Goal: Task Accomplishment & Management: Complete application form

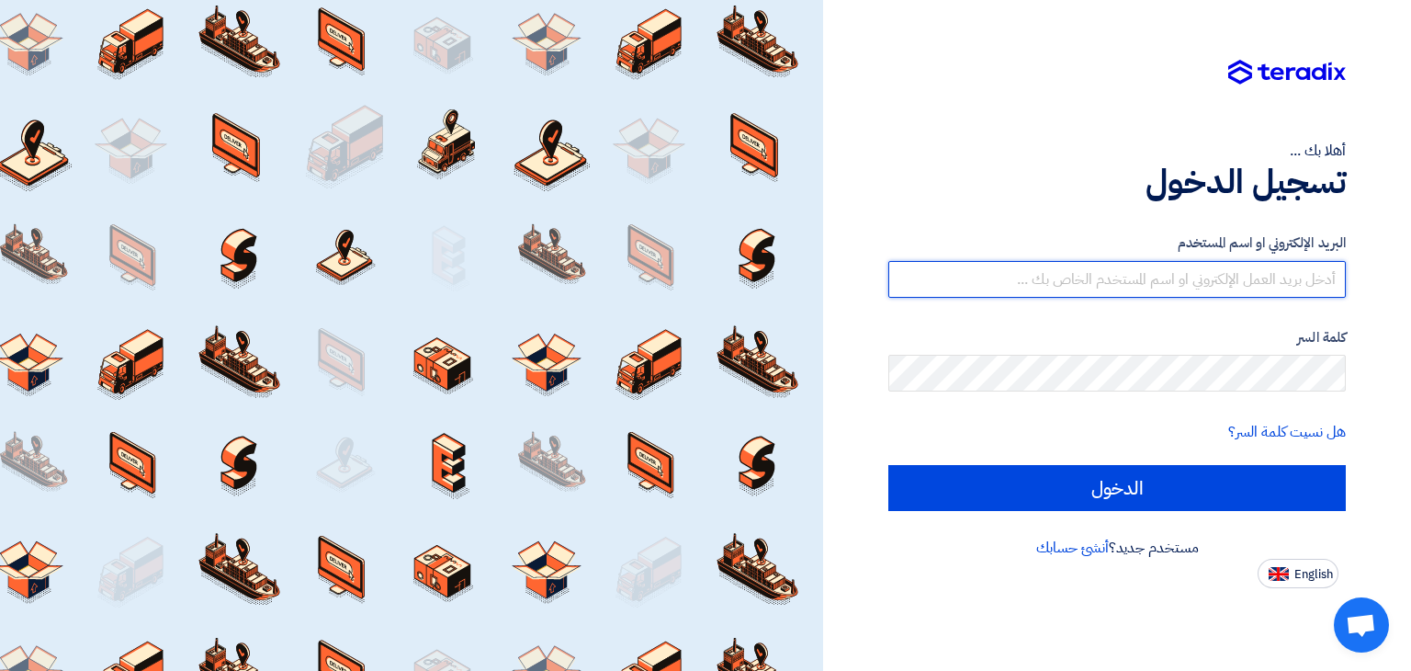
type input "[EMAIL_ADDRESS][DOMAIN_NAME]"
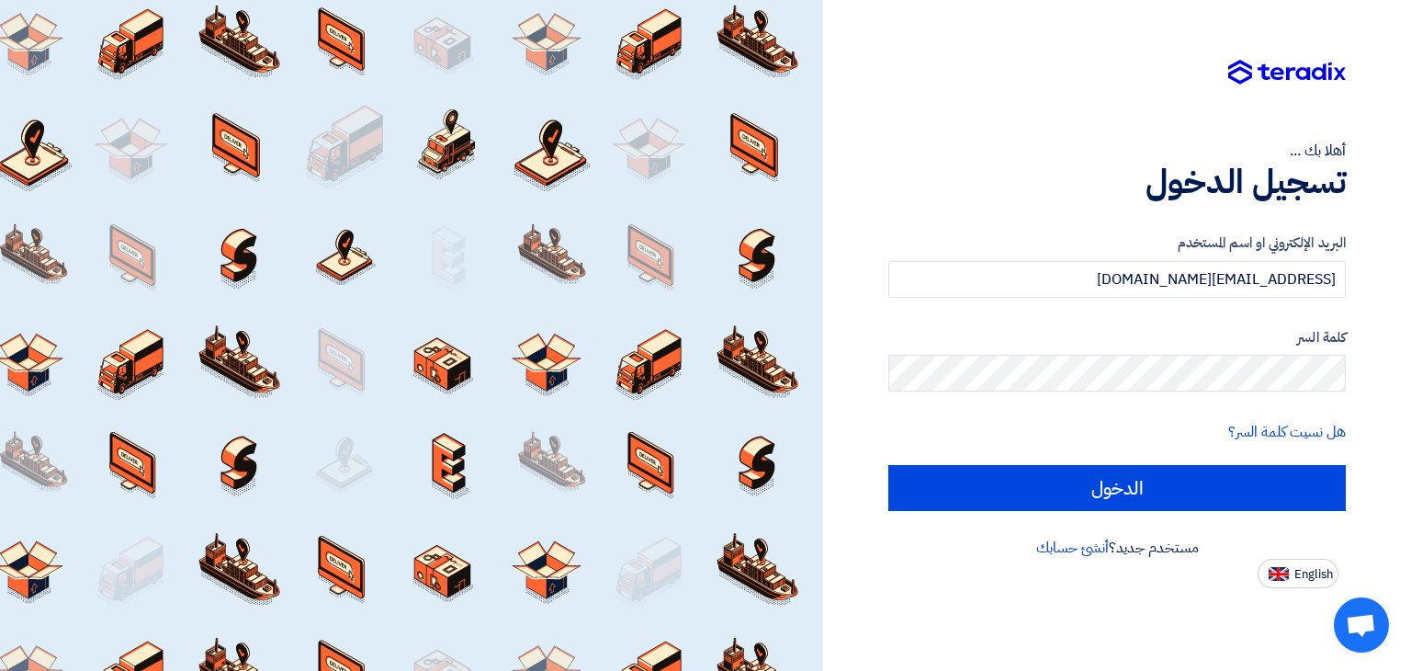
click at [961, 132] on div "أهلا بك ... تسجيل الدخول البريد الإلكتروني او اسم المستخدم [EMAIL_ADDRESS][DOMA…" at bounding box center [1117, 294] width 560 height 588
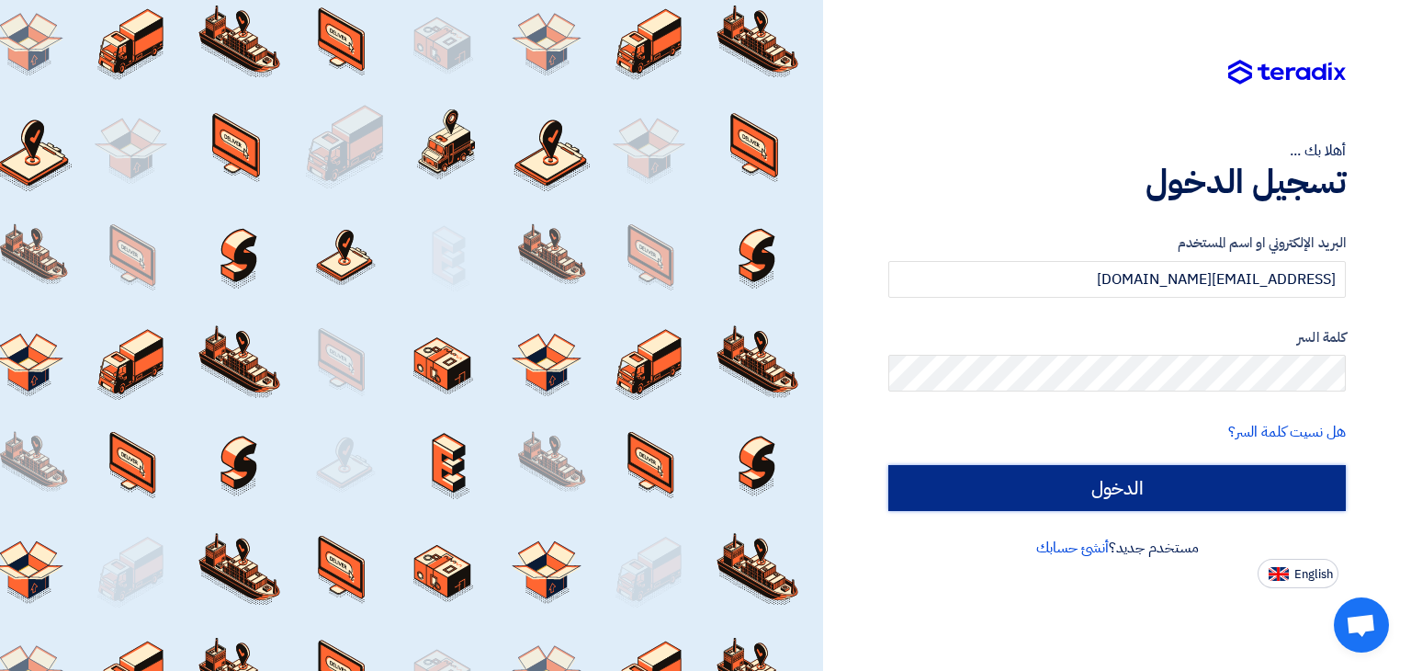
click at [1083, 489] on input "الدخول" at bounding box center [1117, 488] width 458 height 46
type input "Sign in"
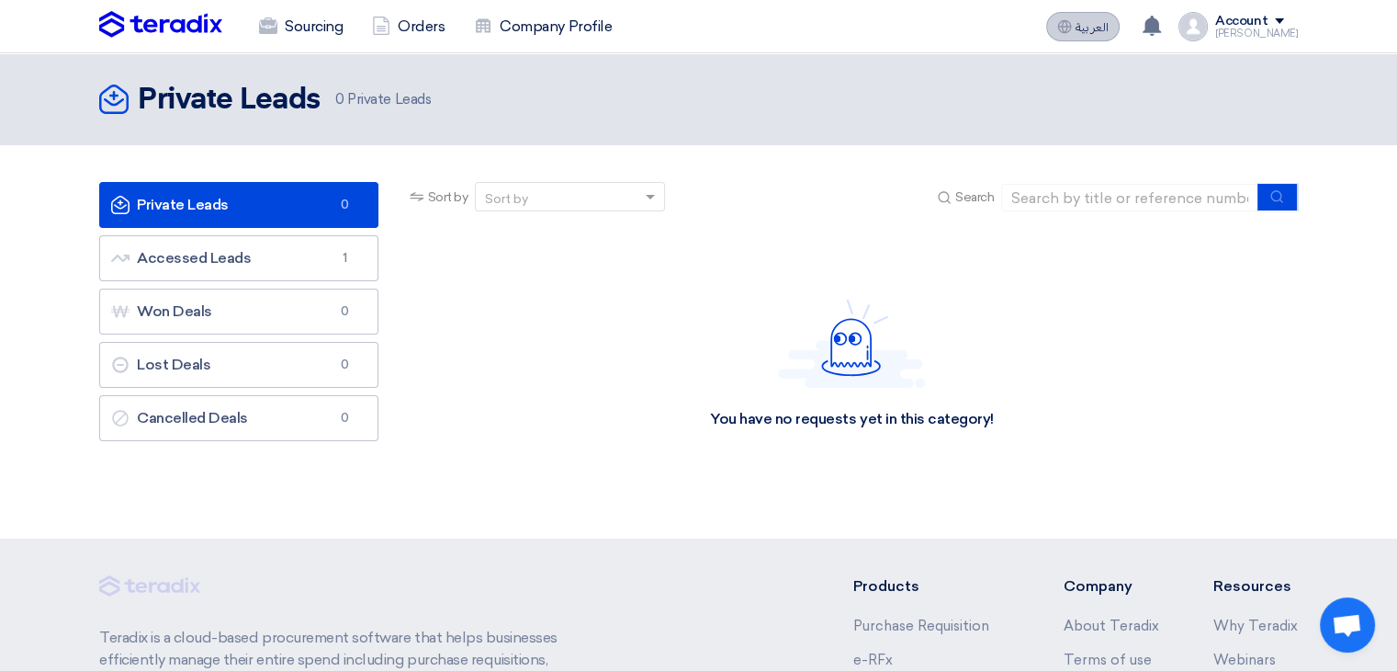
click at [1095, 25] on span "العربية" at bounding box center [1092, 27] width 33 height 13
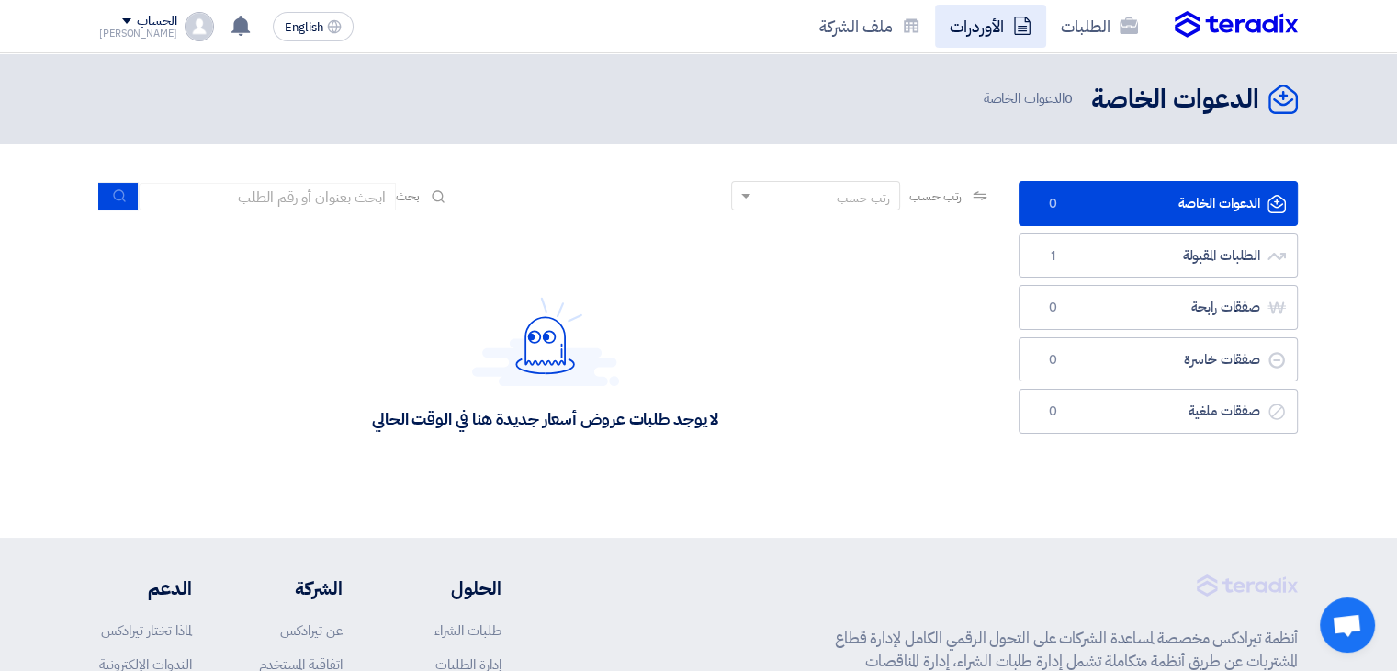
click at [979, 34] on link "الأوردرات" at bounding box center [990, 26] width 111 height 43
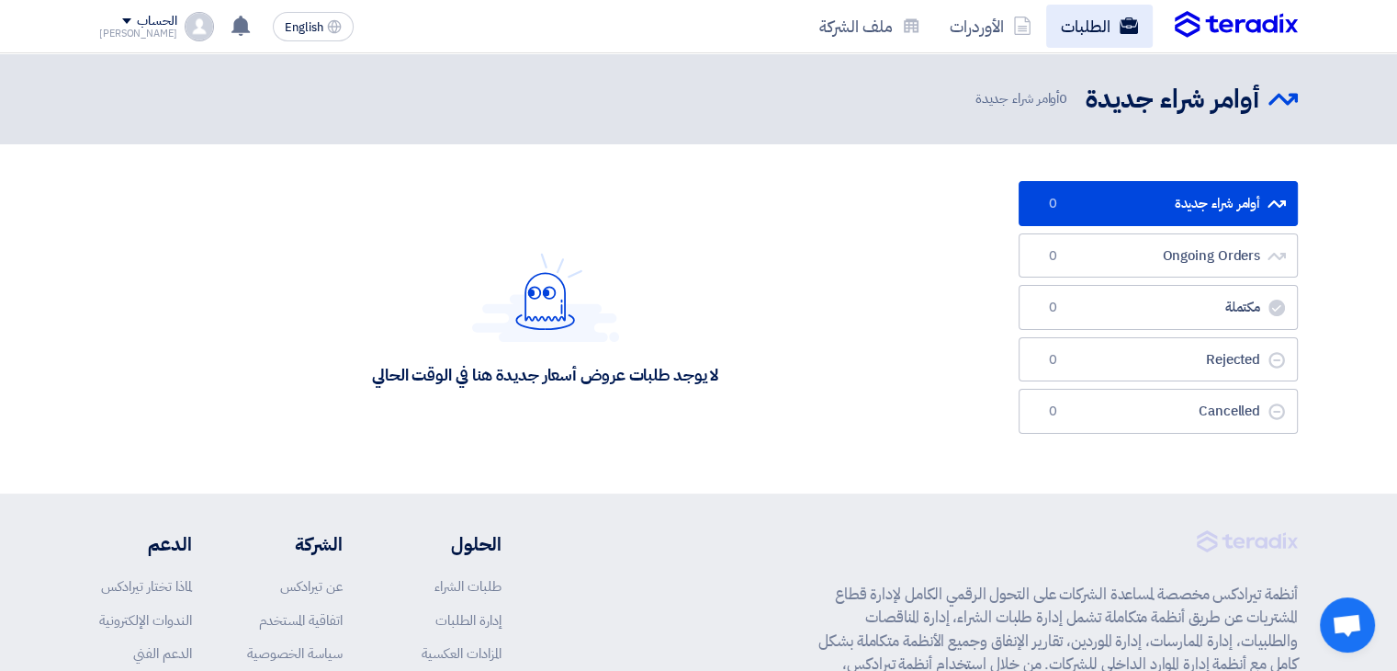
click at [1099, 29] on link "الطلبات" at bounding box center [1100, 26] width 107 height 43
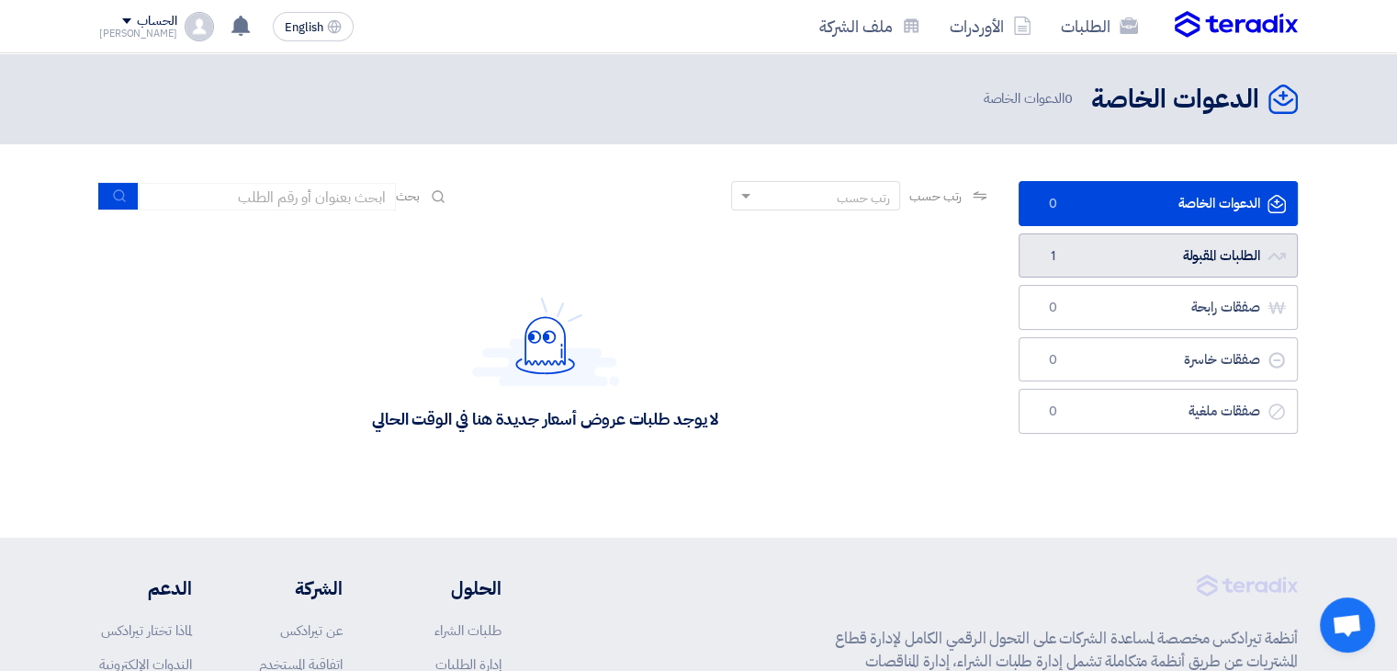
click at [1158, 263] on link "الطلبات المقبولة الطلبات المقبولة 1" at bounding box center [1158, 255] width 279 height 45
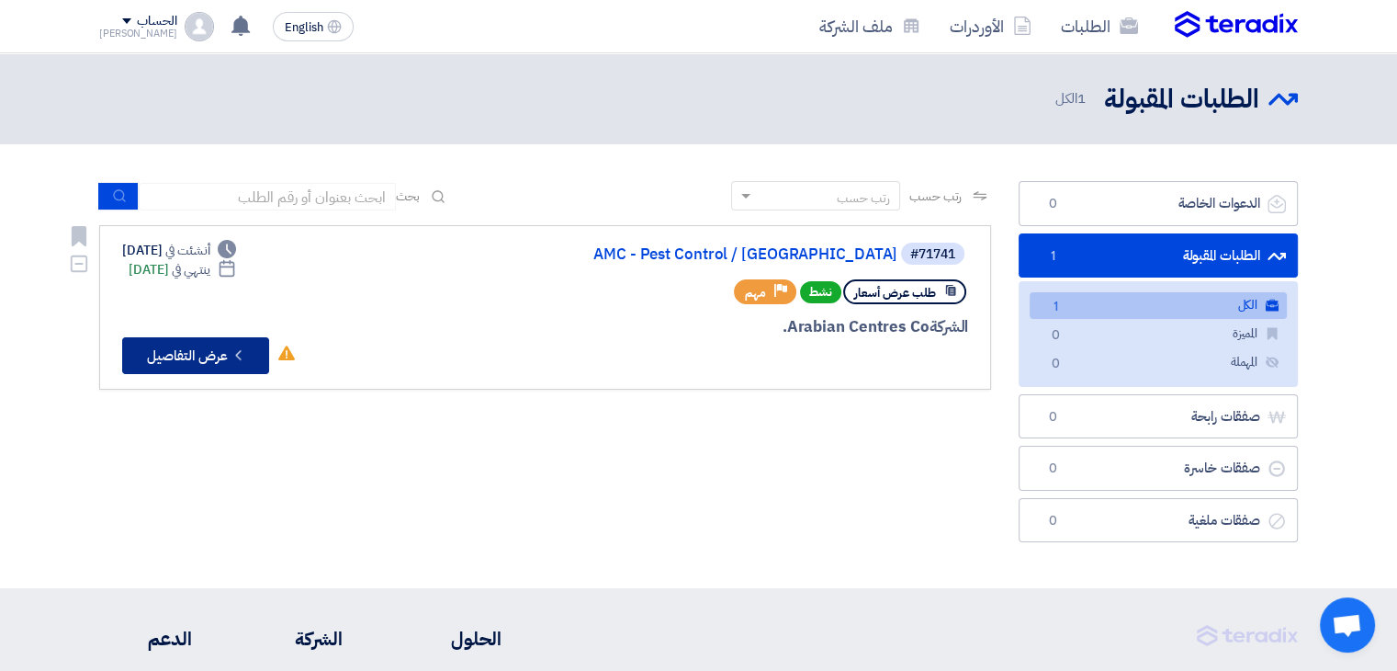
click at [211, 349] on button "Check details عرض التفاصيل" at bounding box center [195, 355] width 147 height 37
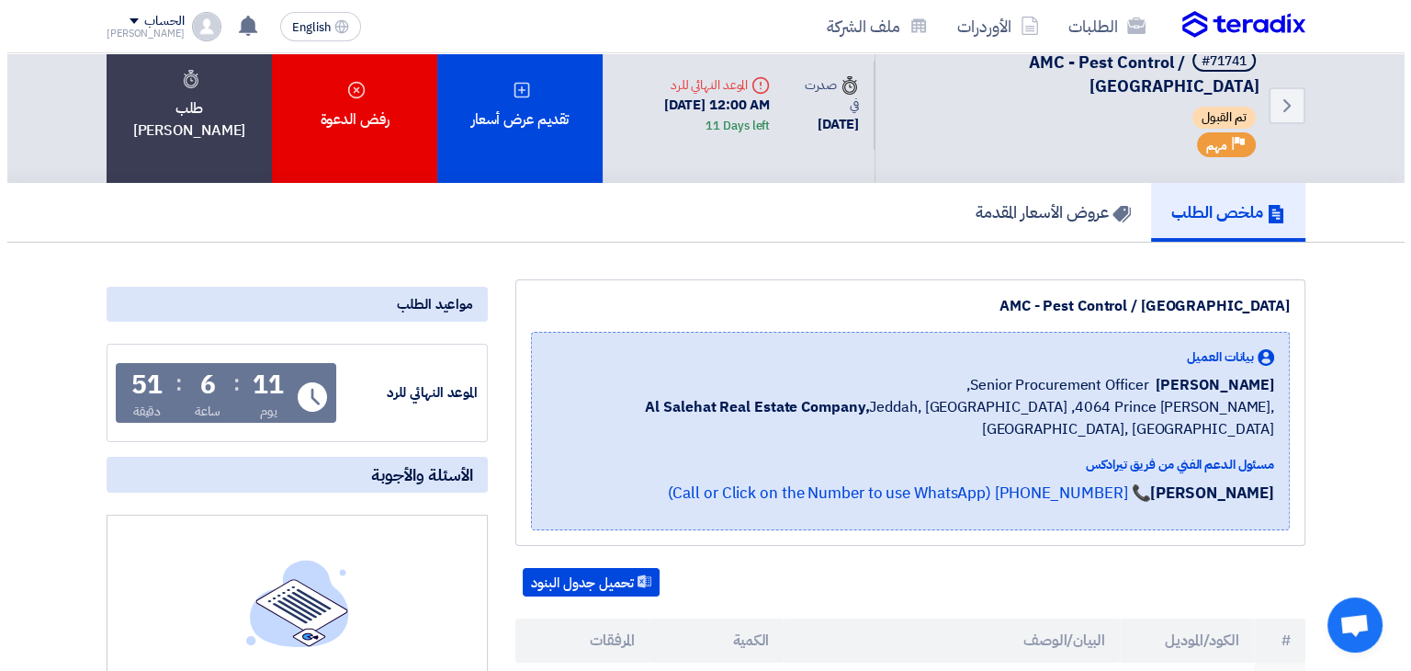
scroll to position [32, 0]
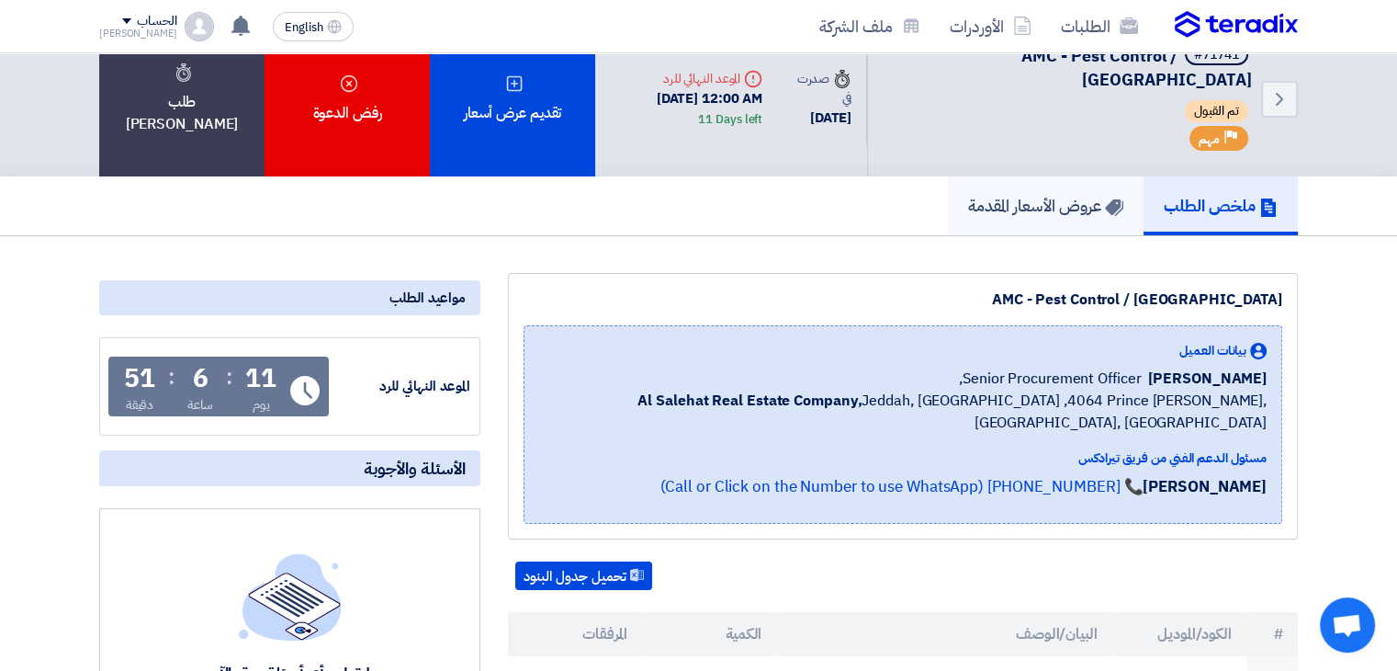
click at [1045, 212] on h5 "عروض الأسعار المقدمة" at bounding box center [1045, 205] width 155 height 21
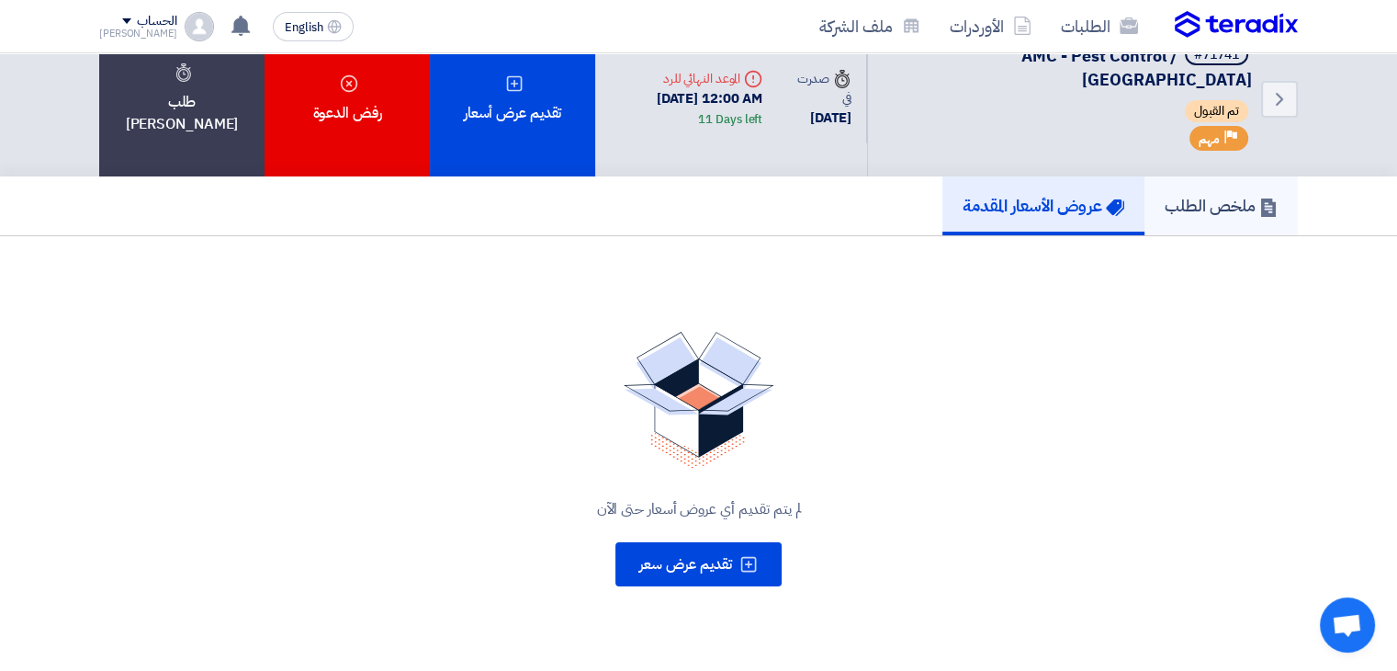
click at [1190, 214] on h5 "ملخص الطلب" at bounding box center [1221, 205] width 113 height 21
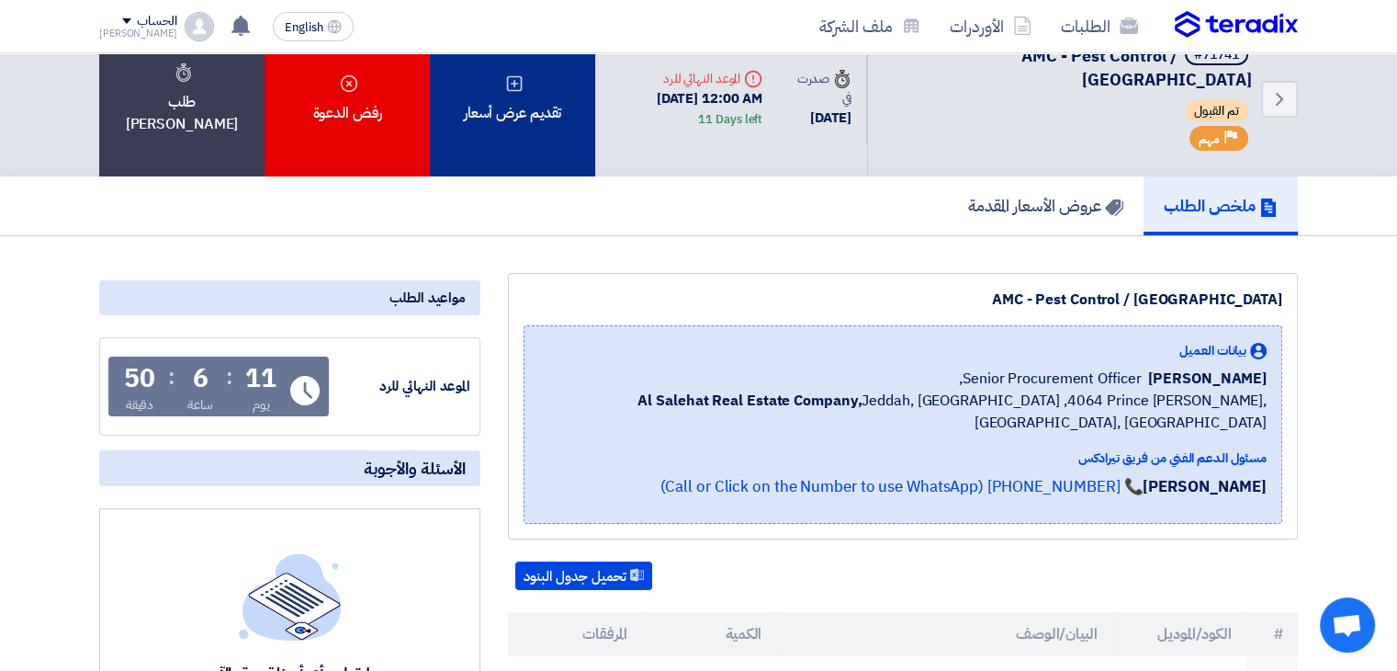
click at [497, 119] on div "تقديم عرض أسعار" at bounding box center [512, 98] width 165 height 155
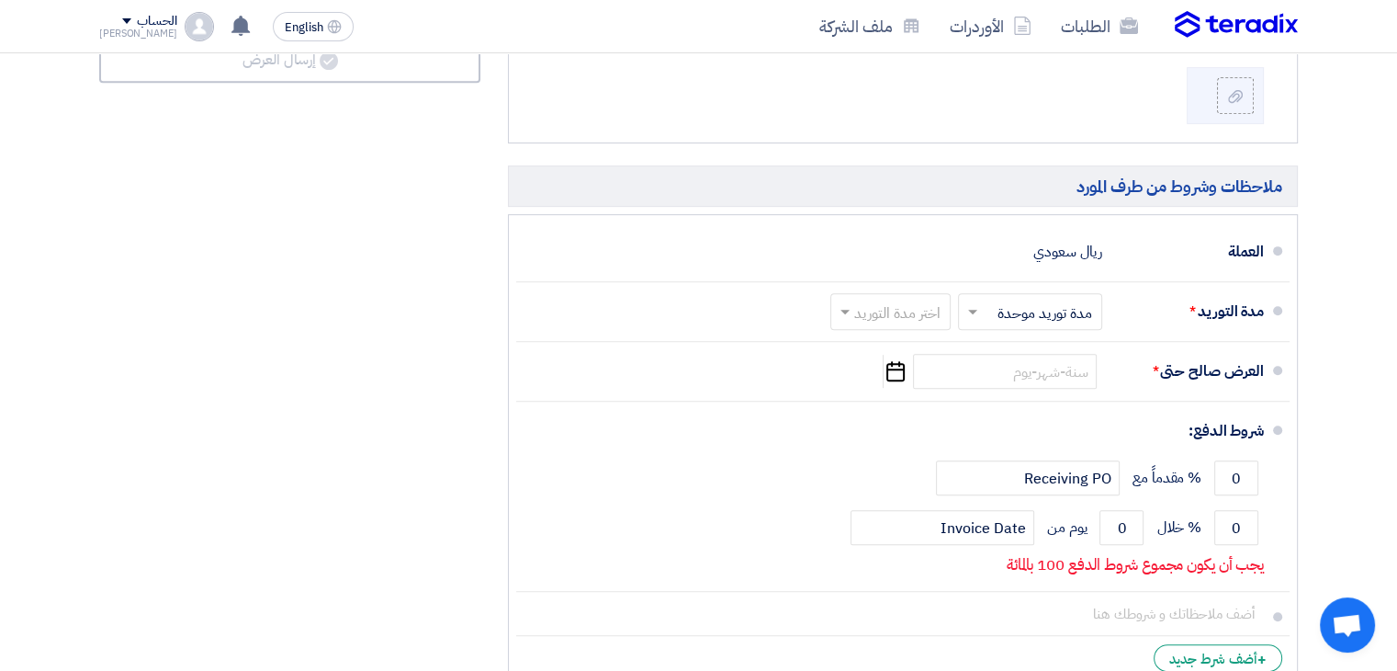
scroll to position [825, 0]
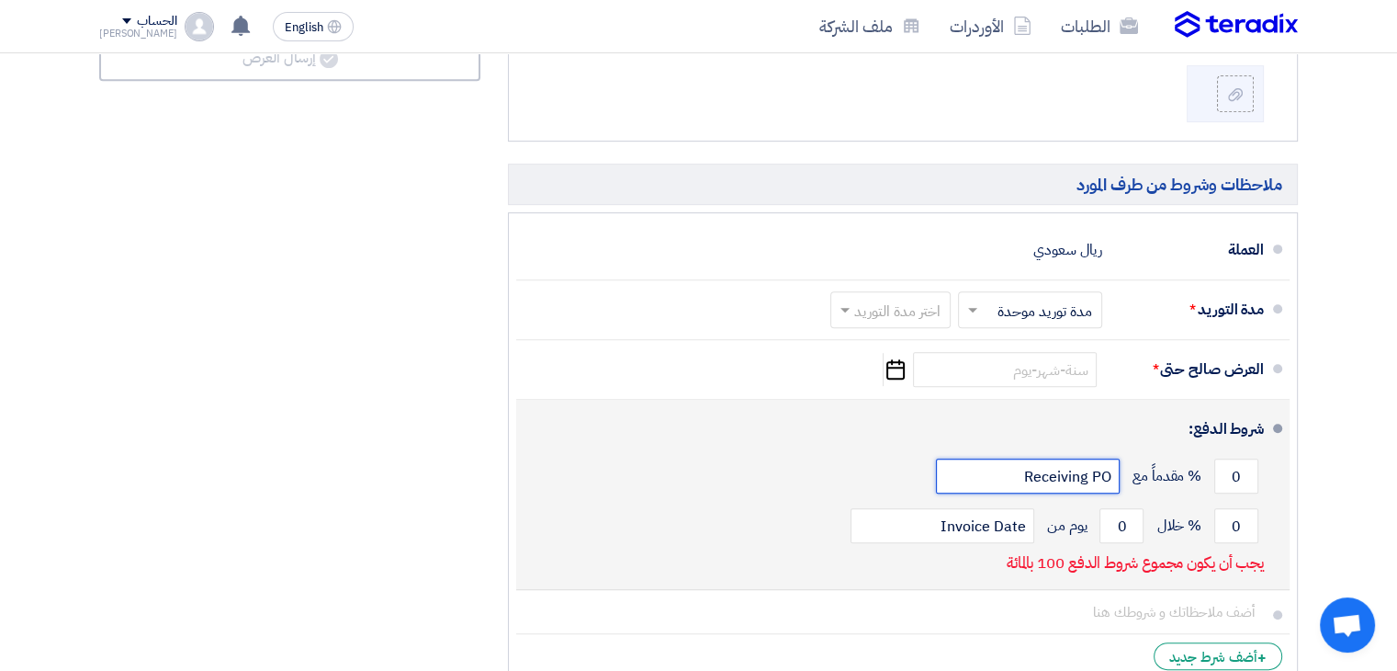
click at [1093, 480] on input "Receiving PO" at bounding box center [1028, 475] width 184 height 35
click at [1015, 475] on input "Receiving PO" at bounding box center [1028, 475] width 184 height 35
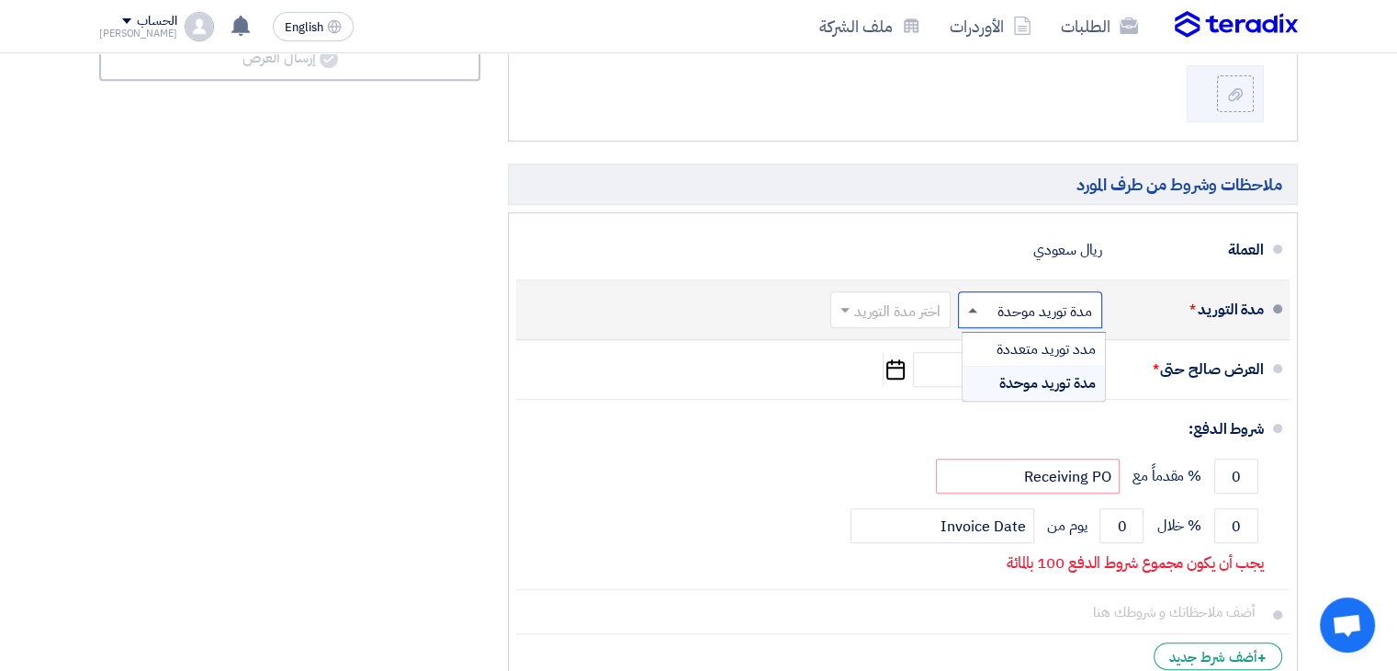
click at [978, 309] on span at bounding box center [970, 309] width 23 height 18
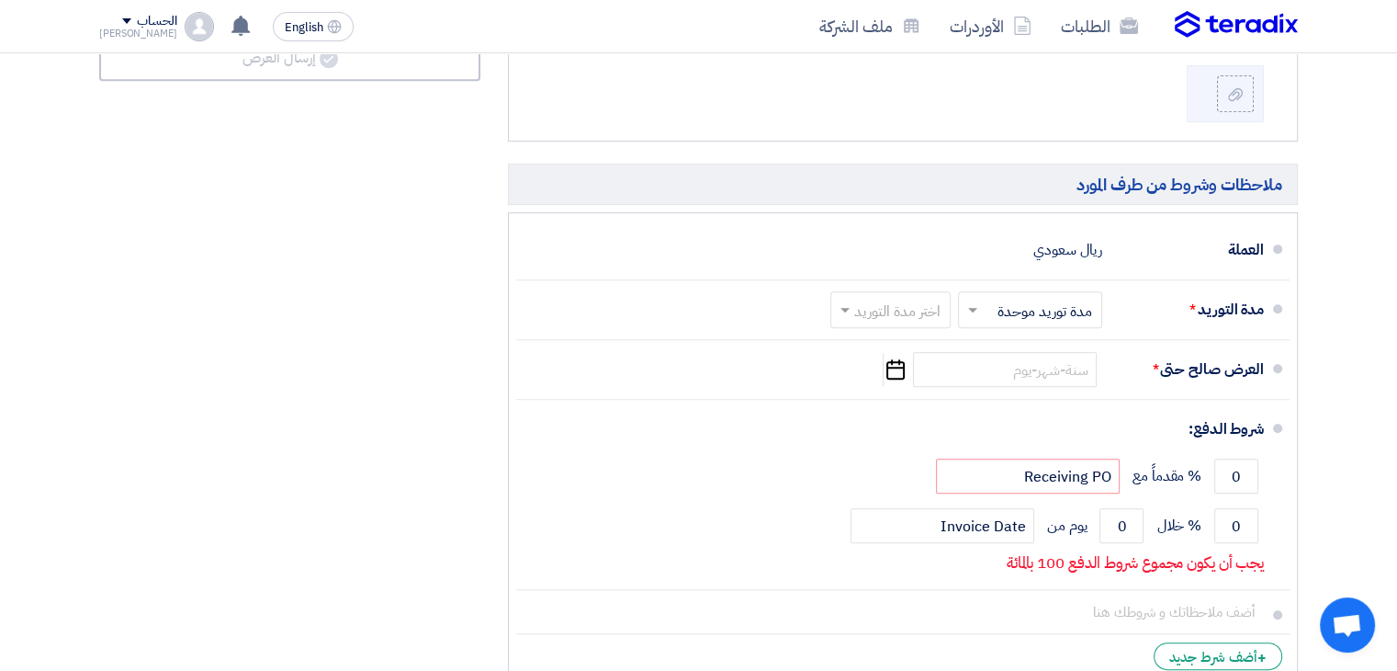
click at [976, 177] on h5 "ملاحظات وشروط من طرف المورد" at bounding box center [903, 184] width 790 height 41
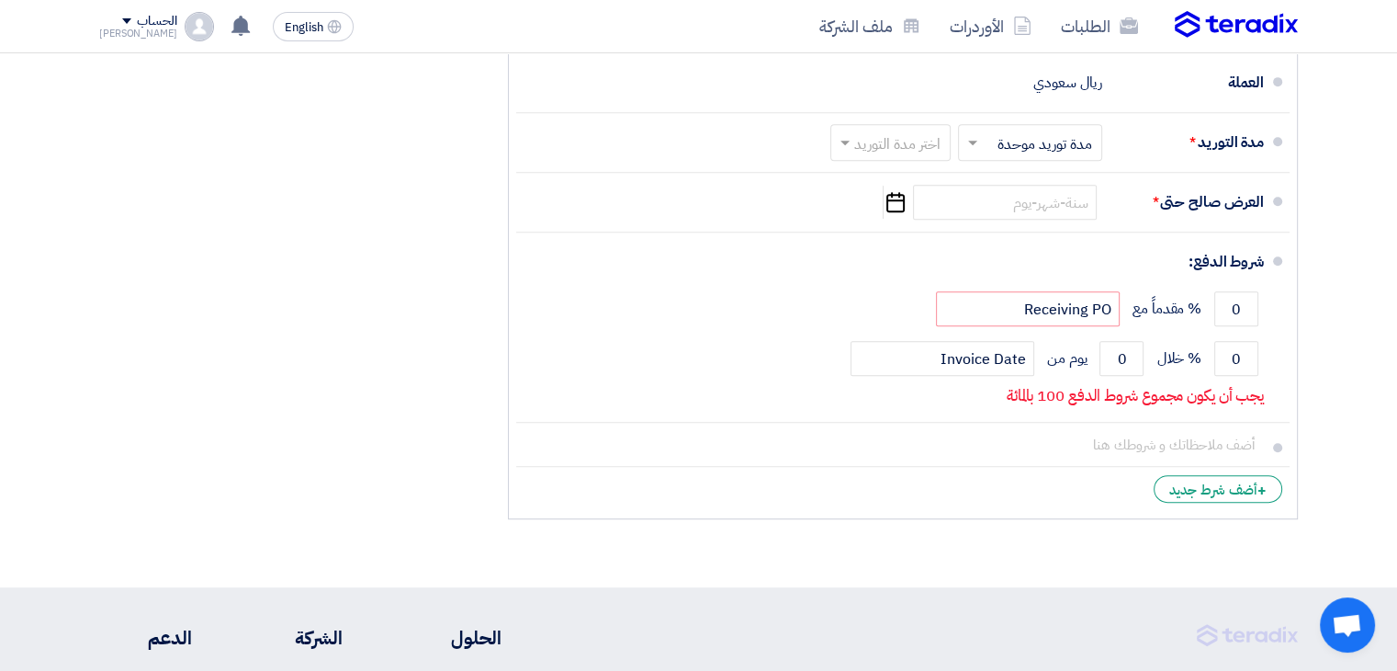
scroll to position [952, 0]
